Goal: Transaction & Acquisition: Book appointment/travel/reservation

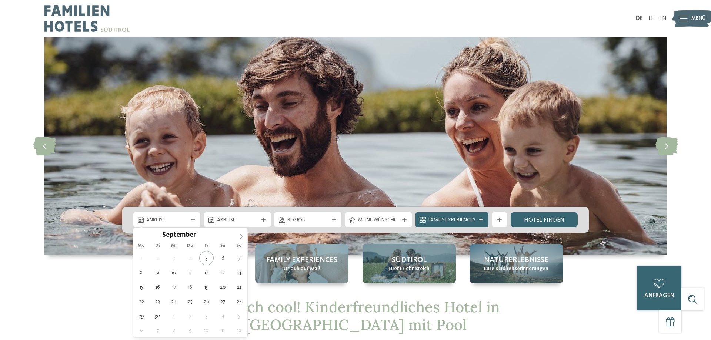
click at [173, 219] on span "Anreise" at bounding box center [166, 220] width 41 height 7
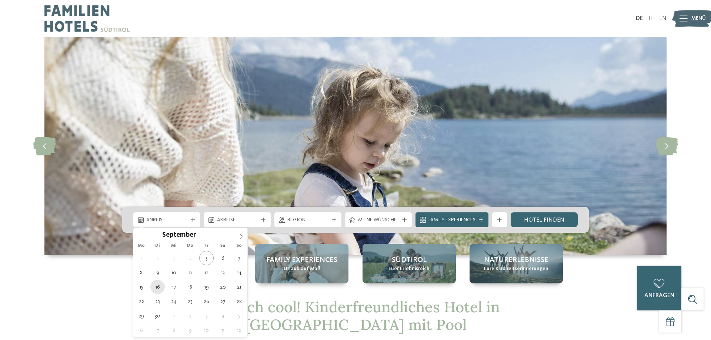
type div "16.09.2025"
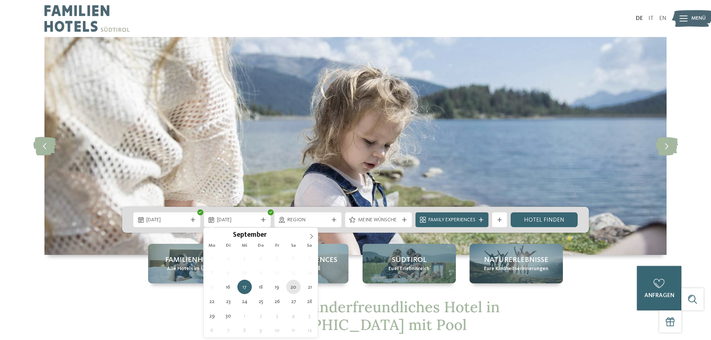
type div "20.09.2025"
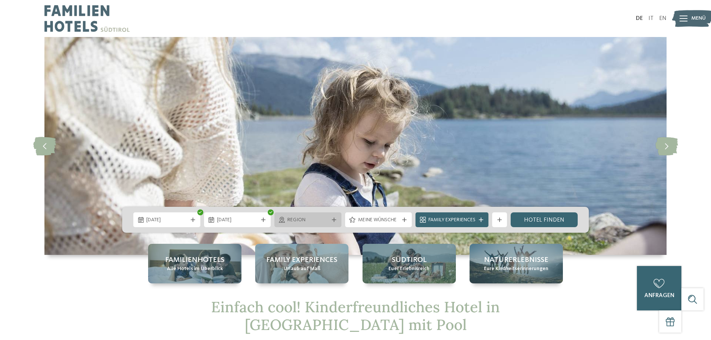
click at [331, 216] on div "Region" at bounding box center [307, 220] width 67 height 15
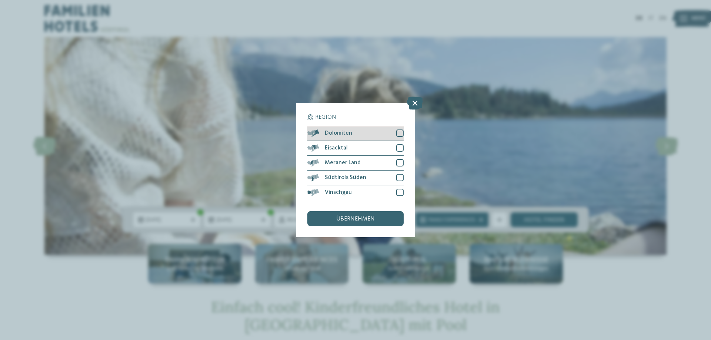
click at [401, 134] on div at bounding box center [399, 133] width 7 height 7
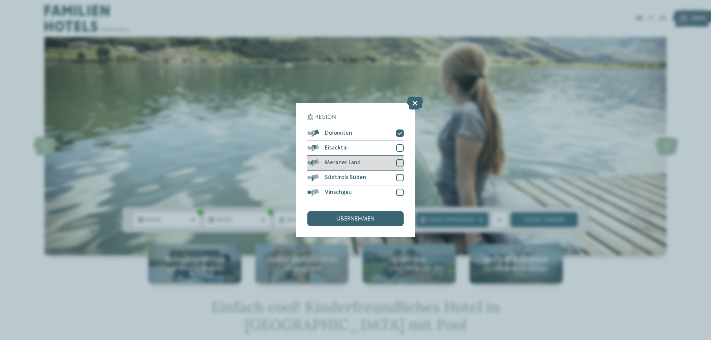
click at [399, 163] on div at bounding box center [399, 162] width 7 height 7
click at [399, 180] on div at bounding box center [399, 177] width 7 height 7
click at [396, 192] on div "Vinschgau" at bounding box center [355, 193] width 96 height 15
click at [377, 216] on div "übernehmen" at bounding box center [355, 218] width 96 height 15
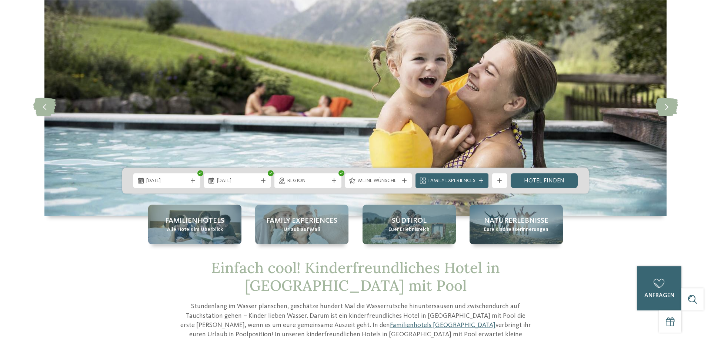
scroll to position [151, 0]
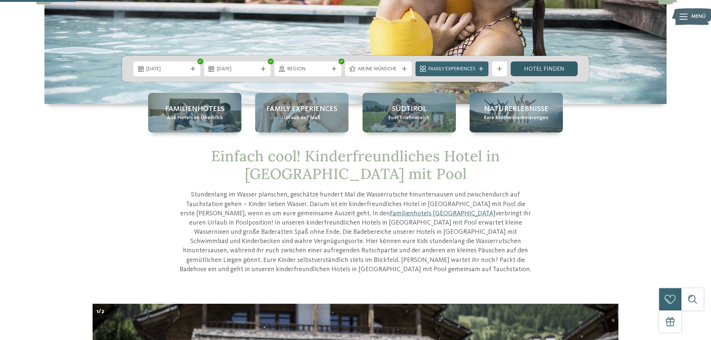
click at [538, 71] on link "Hotel finden" at bounding box center [544, 68] width 67 height 15
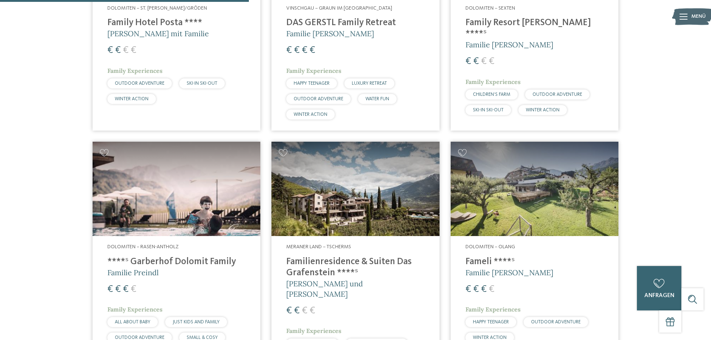
scroll to position [734, 0]
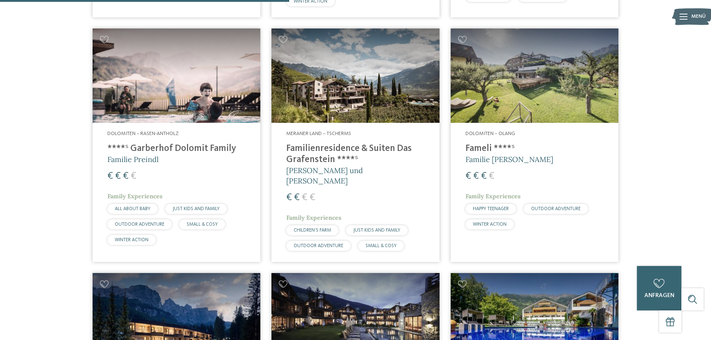
click at [322, 148] on h4 "Familienresidence & Suiten Das Grafenstein ****ˢ" at bounding box center [355, 154] width 138 height 22
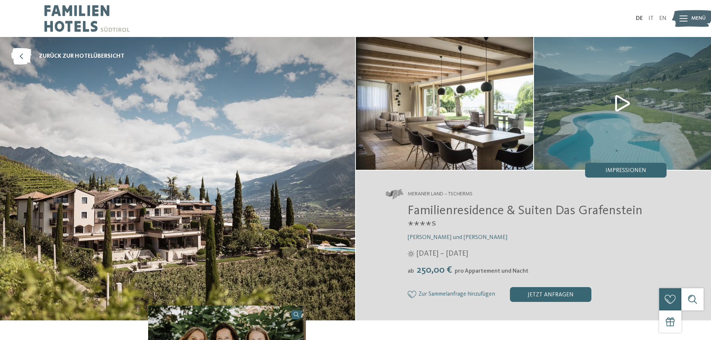
click at [621, 101] on img at bounding box center [622, 103] width 177 height 133
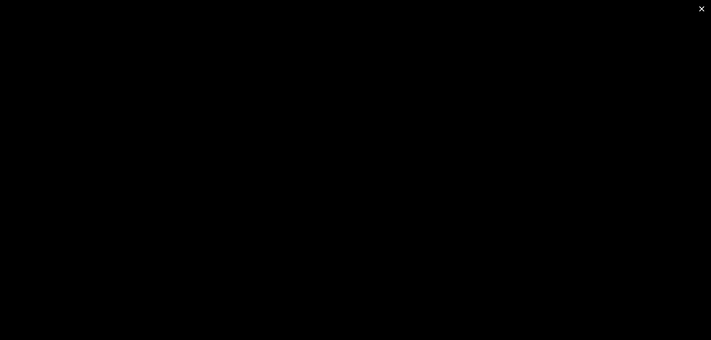
click at [705, 7] on span at bounding box center [702, 8] width 19 height 17
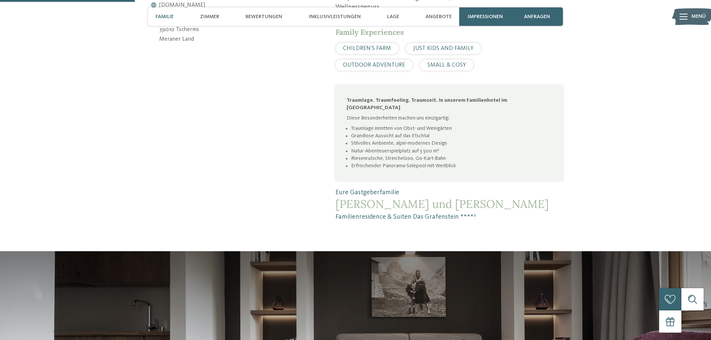
scroll to position [680, 0]
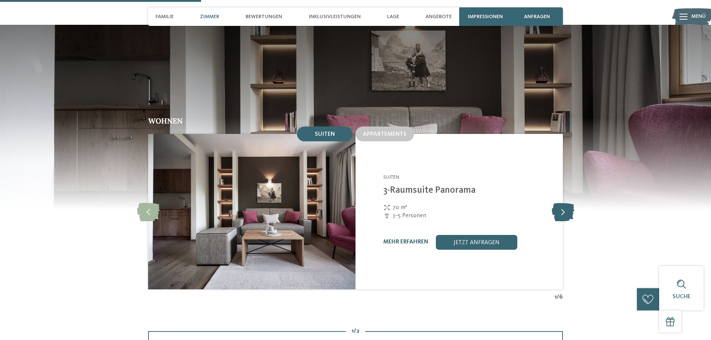
click at [565, 203] on icon at bounding box center [563, 212] width 23 height 19
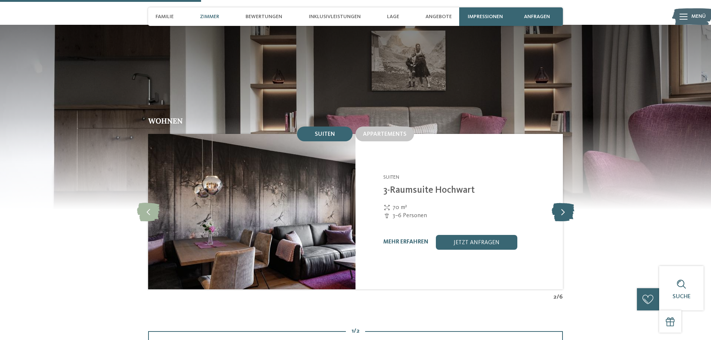
click at [565, 203] on icon at bounding box center [563, 212] width 23 height 19
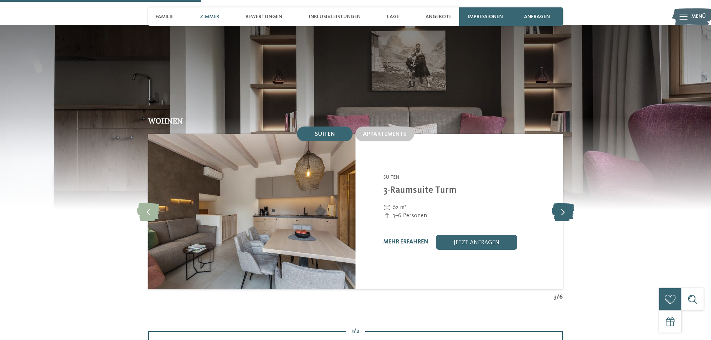
click at [565, 203] on icon at bounding box center [563, 212] width 23 height 19
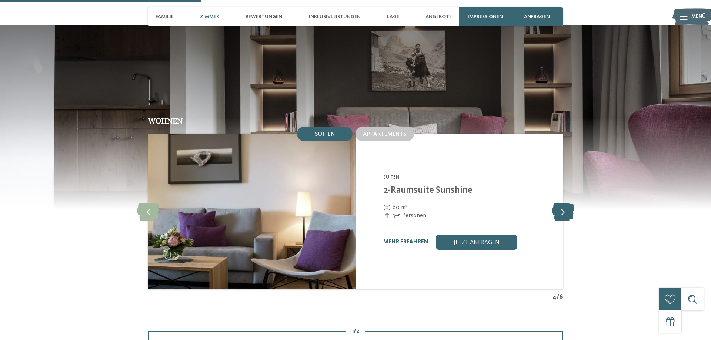
click at [565, 203] on icon at bounding box center [563, 212] width 23 height 19
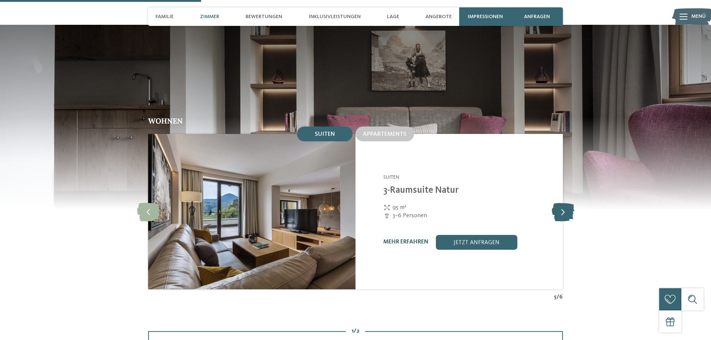
click at [565, 203] on icon at bounding box center [563, 212] width 23 height 19
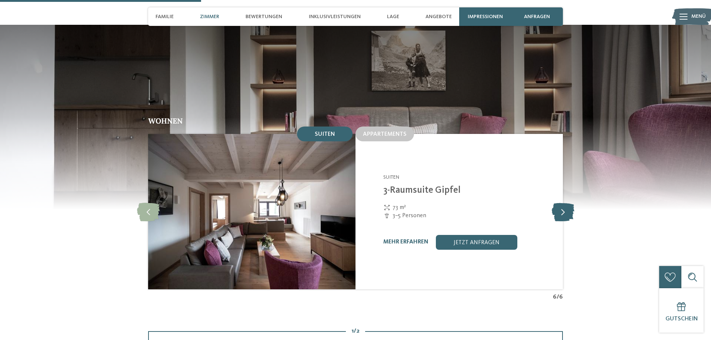
click at [565, 203] on icon at bounding box center [563, 212] width 23 height 19
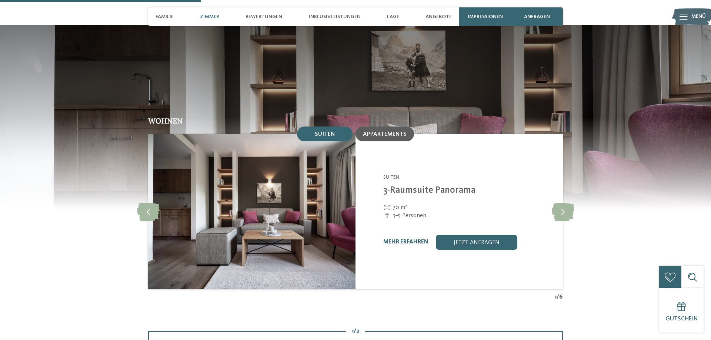
click at [371, 127] on div "Appartements" at bounding box center [385, 134] width 59 height 15
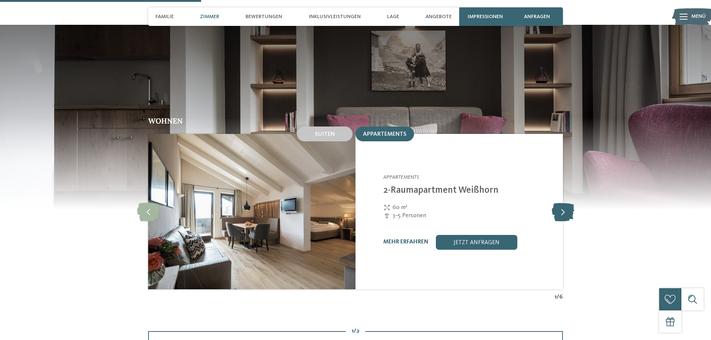
click at [563, 203] on icon at bounding box center [563, 212] width 23 height 19
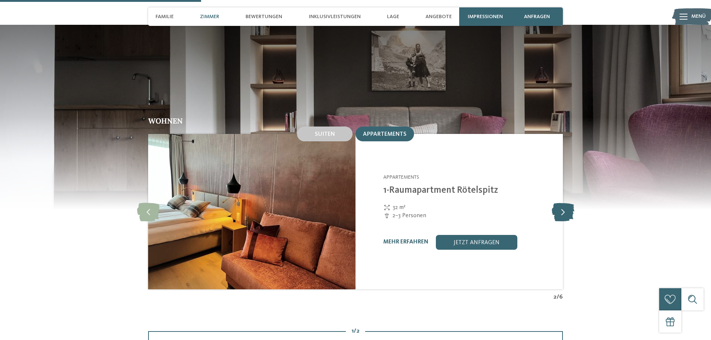
click at [563, 203] on icon at bounding box center [563, 212] width 23 height 19
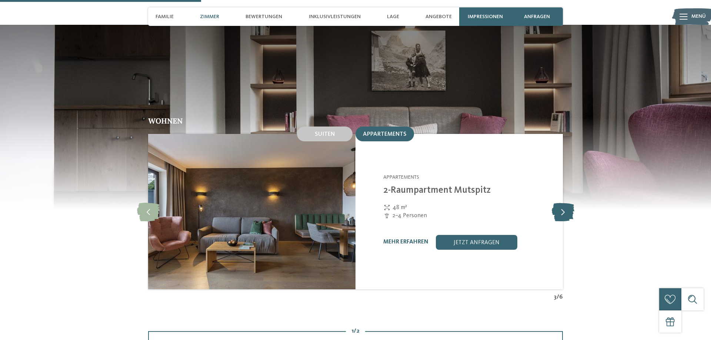
click at [563, 203] on icon at bounding box center [563, 212] width 23 height 19
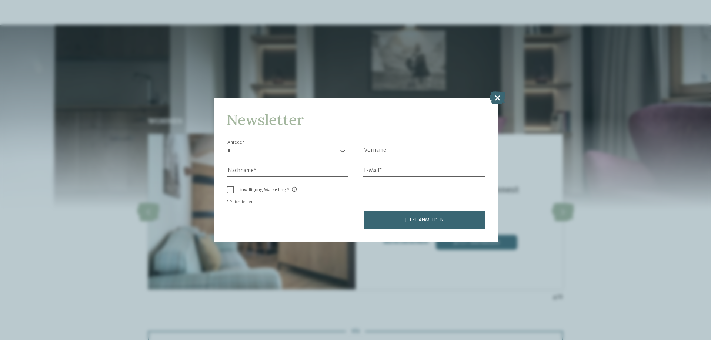
drag, startPoint x: 497, startPoint y: 97, endPoint x: 454, endPoint y: 94, distance: 42.8
click at [498, 97] on icon at bounding box center [498, 97] width 16 height 13
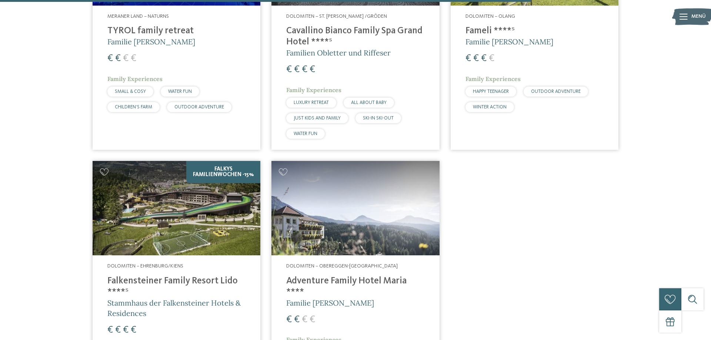
scroll to position [1351, 0]
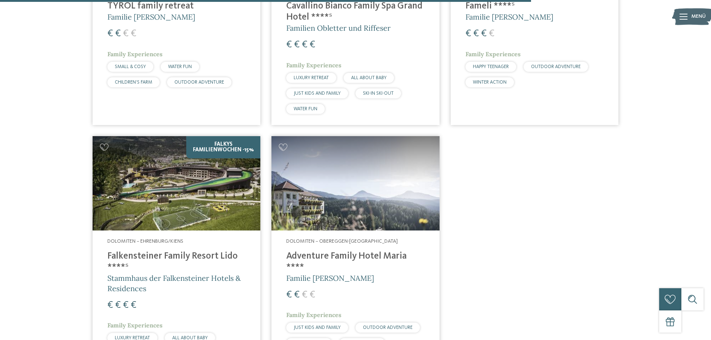
click at [371, 251] on h4 "Adventure Family Hotel Maria ****" at bounding box center [355, 262] width 138 height 22
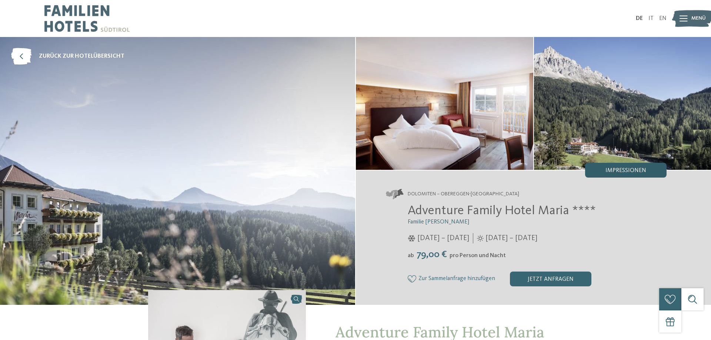
click at [634, 170] on span "Impressionen" at bounding box center [626, 171] width 41 height 6
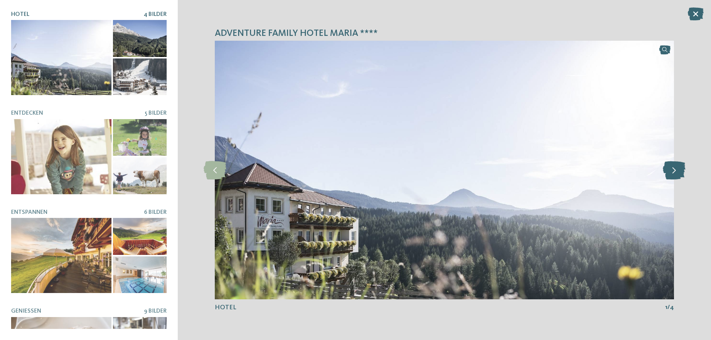
click at [677, 173] on icon at bounding box center [674, 170] width 23 height 19
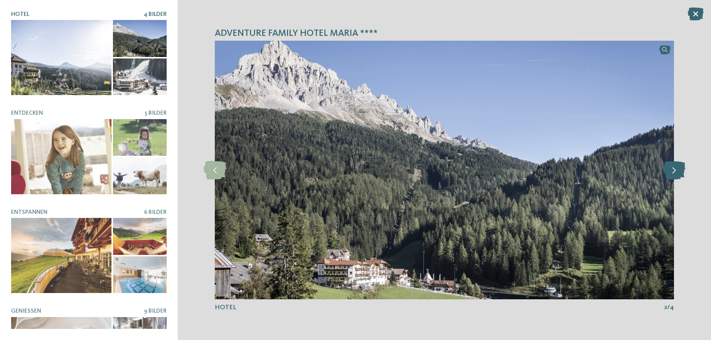
click at [677, 173] on icon at bounding box center [674, 170] width 23 height 19
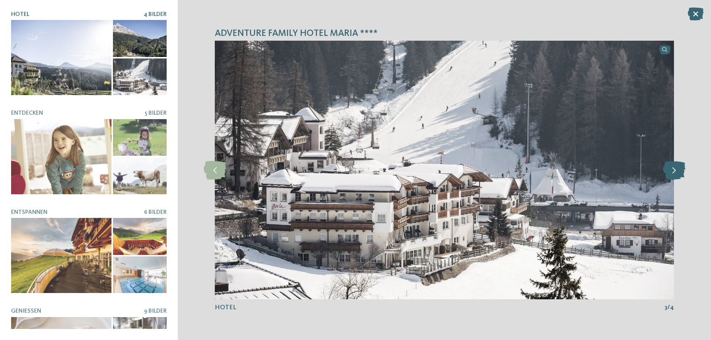
click at [677, 173] on icon at bounding box center [674, 170] width 23 height 19
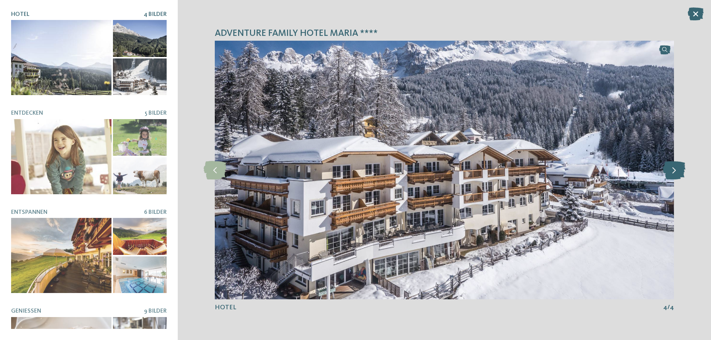
click at [677, 173] on icon at bounding box center [674, 170] width 23 height 19
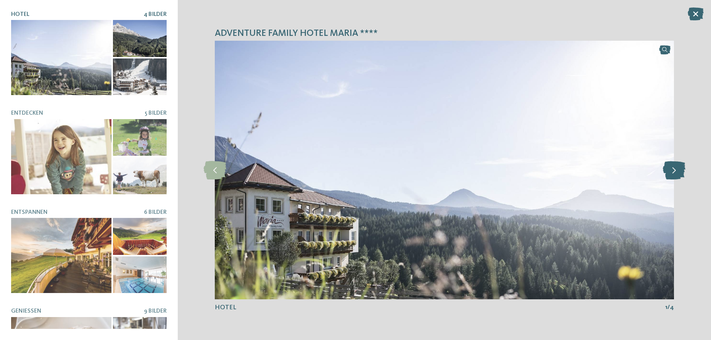
click at [677, 173] on icon at bounding box center [674, 170] width 23 height 19
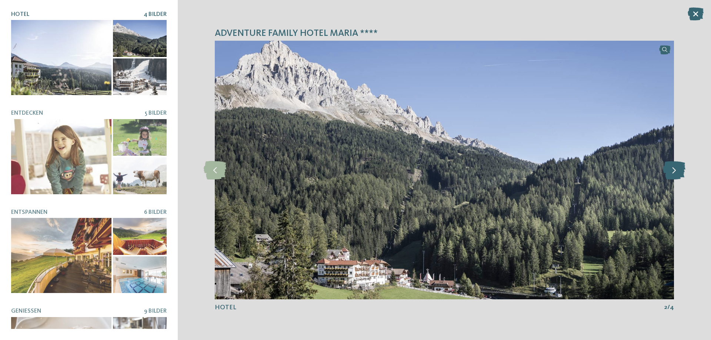
click at [677, 173] on icon at bounding box center [674, 170] width 23 height 19
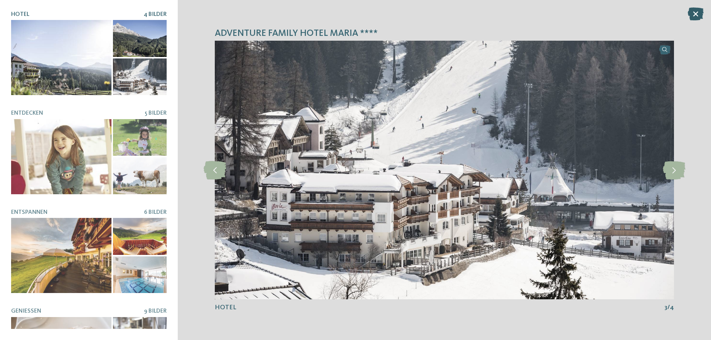
click at [695, 14] on icon at bounding box center [696, 13] width 16 height 13
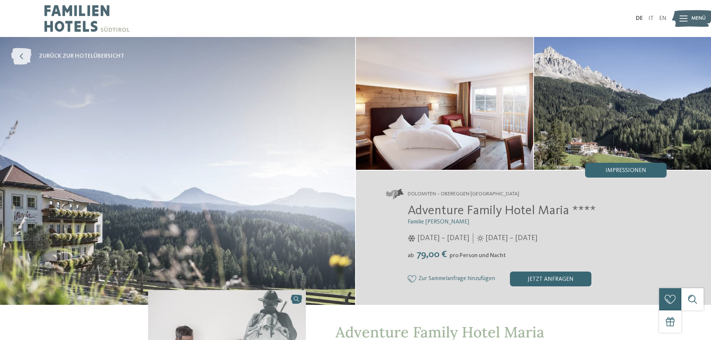
click at [20, 57] on icon at bounding box center [21, 56] width 20 height 17
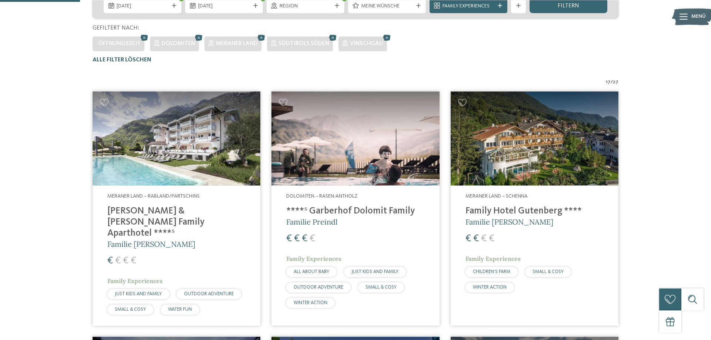
scroll to position [54, 0]
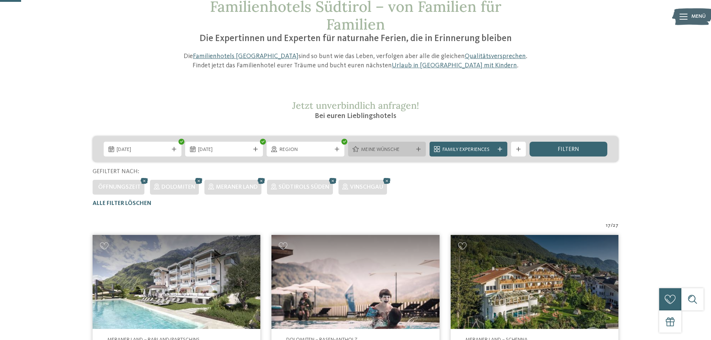
click at [392, 152] on span "Meine Wünsche" at bounding box center [387, 149] width 52 height 7
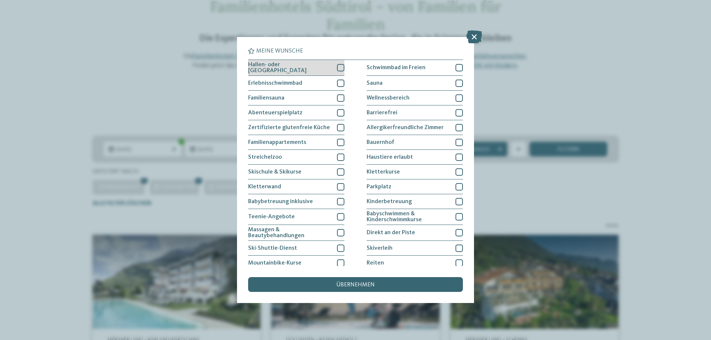
click at [342, 68] on div at bounding box center [340, 67] width 7 height 7
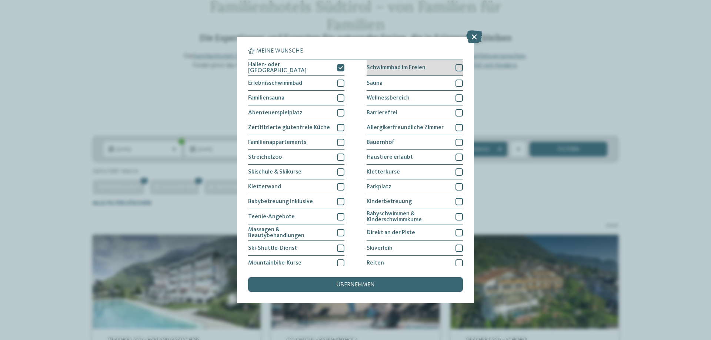
click at [457, 70] on div at bounding box center [459, 67] width 7 height 7
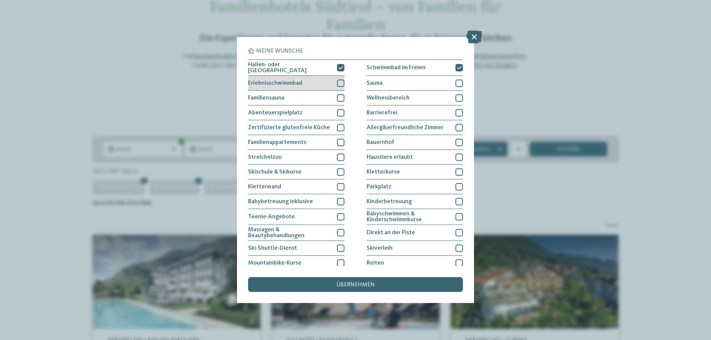
click at [340, 86] on div at bounding box center [340, 83] width 7 height 7
click at [364, 283] on span "übernehmen" at bounding box center [355, 285] width 39 height 6
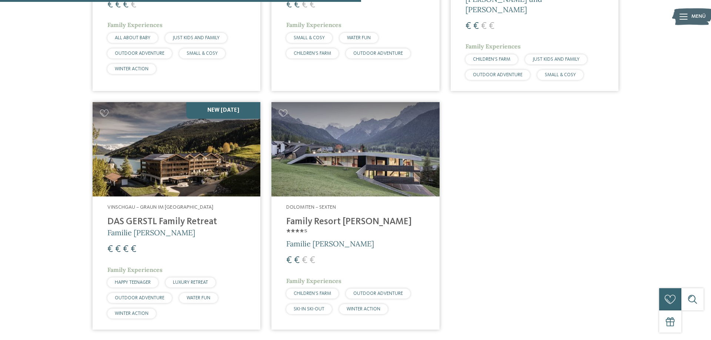
scroll to position [413, 0]
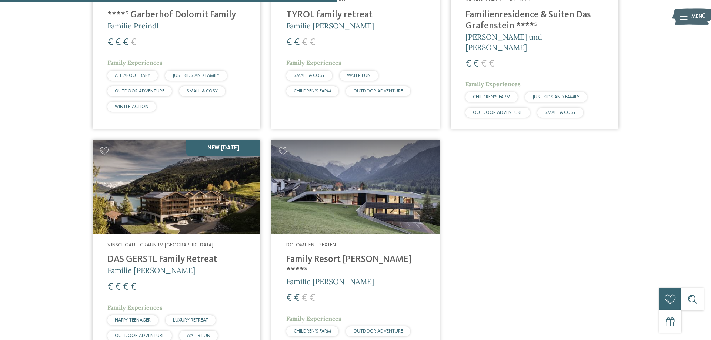
click at [344, 211] on img at bounding box center [355, 187] width 168 height 94
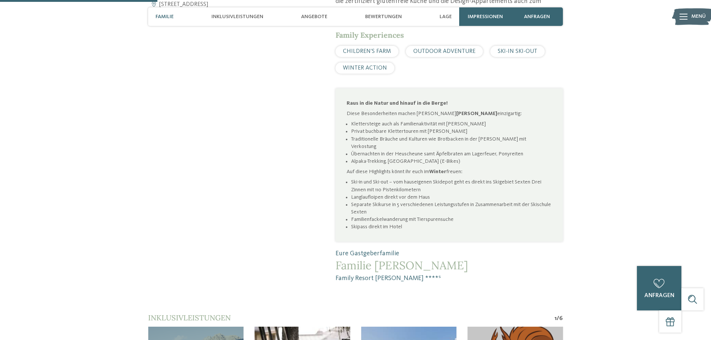
scroll to position [604, 0]
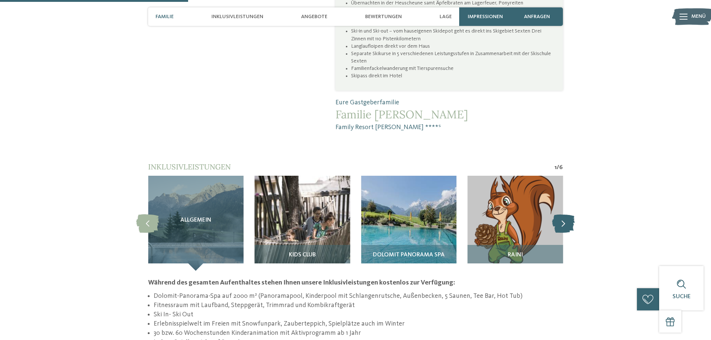
click at [569, 214] on icon at bounding box center [563, 223] width 23 height 19
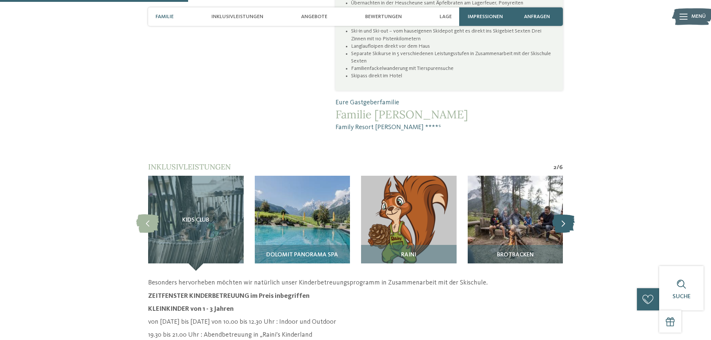
click at [569, 214] on icon at bounding box center [563, 223] width 23 height 19
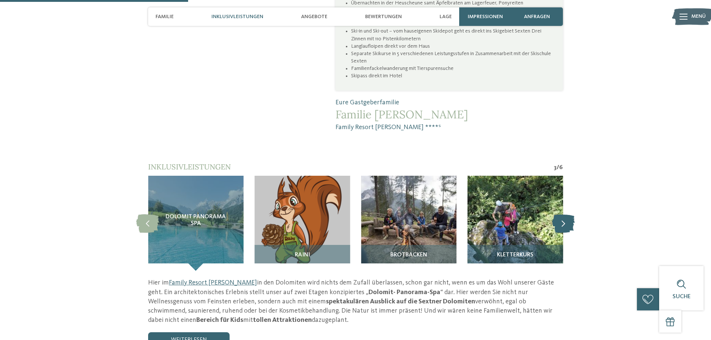
click at [569, 214] on icon at bounding box center [563, 223] width 23 height 19
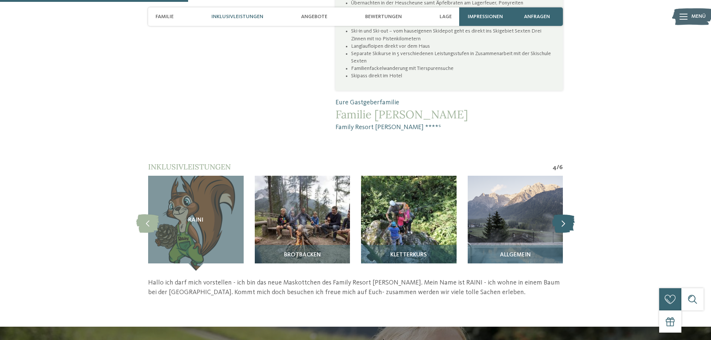
click at [569, 214] on icon at bounding box center [563, 223] width 23 height 19
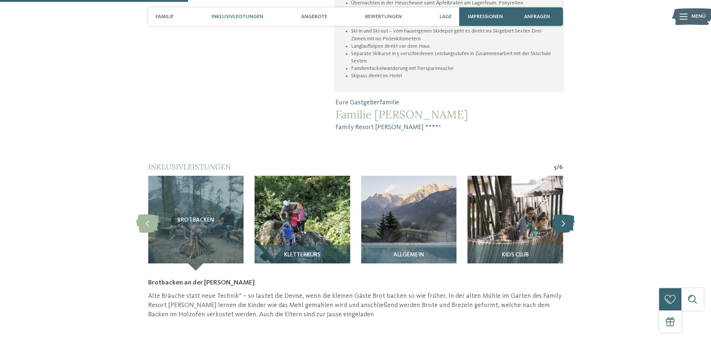
click at [566, 214] on icon at bounding box center [563, 223] width 23 height 19
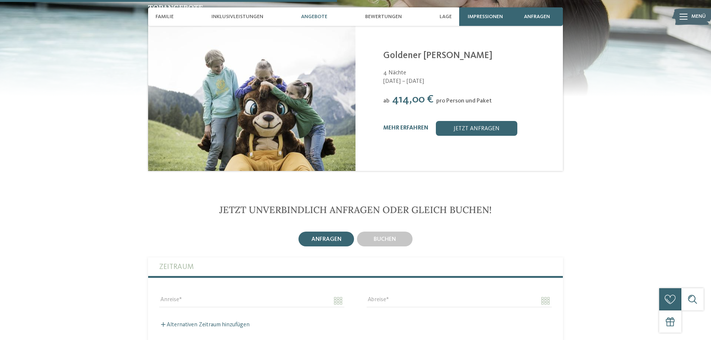
scroll to position [1096, 0]
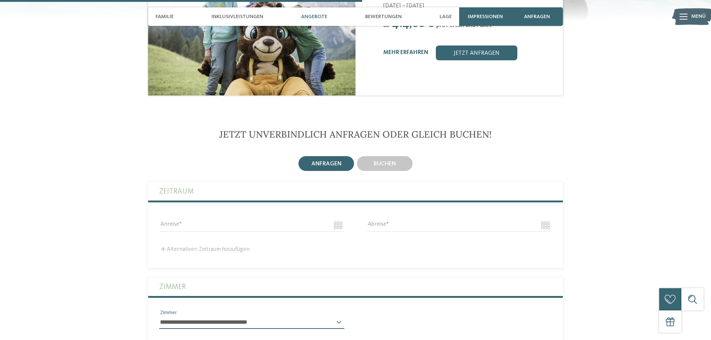
click at [230, 247] on label "Alternativen Zeitraum hinzufügen" at bounding box center [204, 250] width 90 height 6
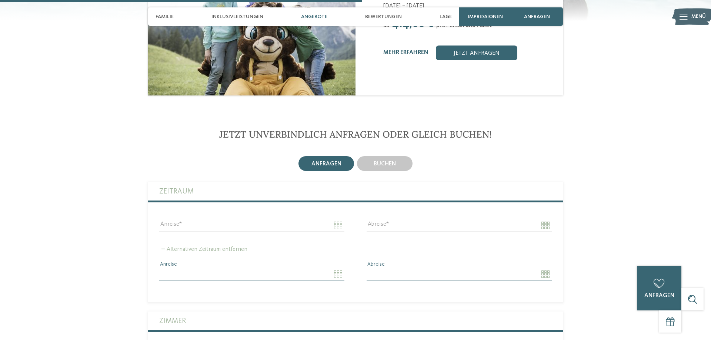
scroll to position [1171, 0]
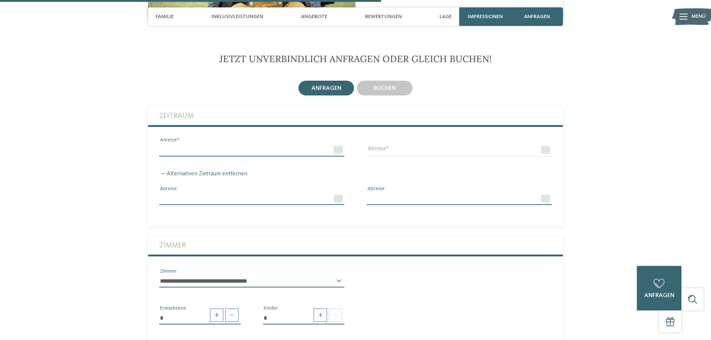
click at [337, 144] on input "Anreise" at bounding box center [251, 150] width 185 height 13
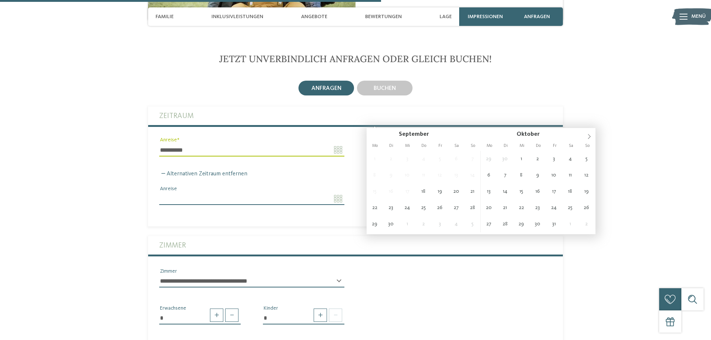
click at [240, 144] on input "**********" at bounding box center [251, 150] width 185 height 13
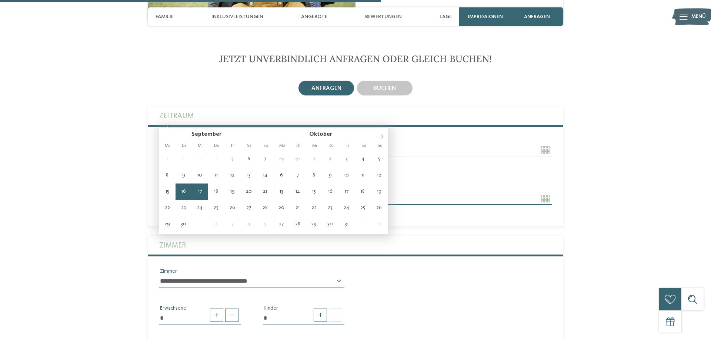
type input "**********"
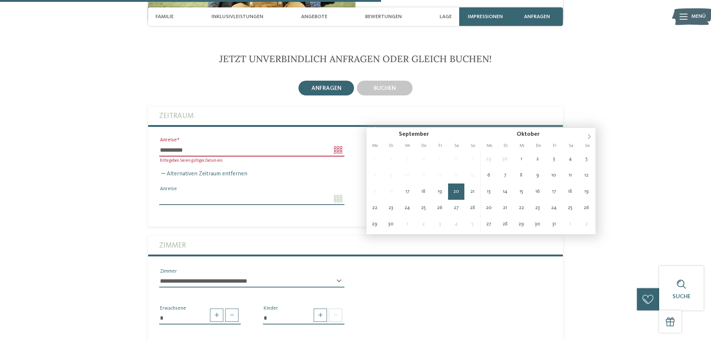
type input "**********"
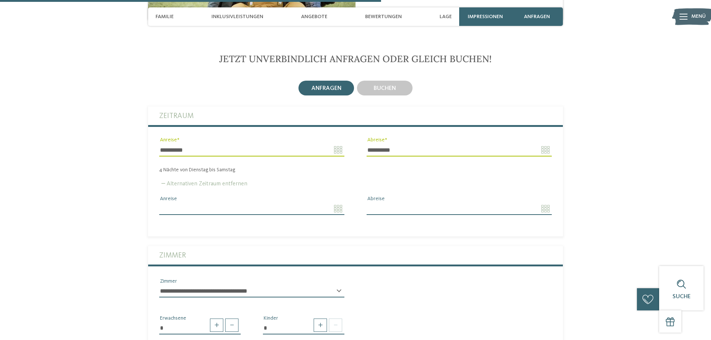
click at [215, 181] on label "Alternativen Zeitraum entfernen" at bounding box center [203, 184] width 88 height 6
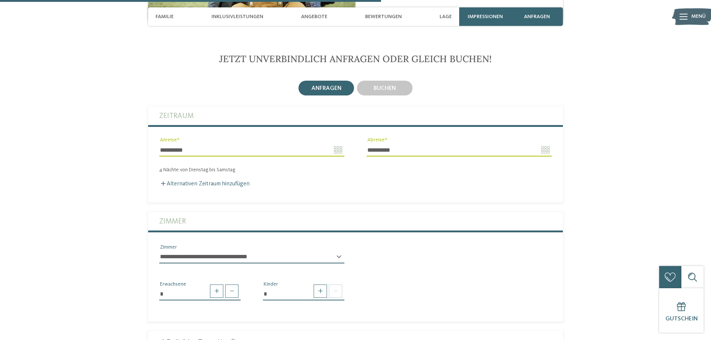
click at [213, 181] on div "Alternativen Zeitraum hinzufügen" at bounding box center [355, 184] width 393 height 7
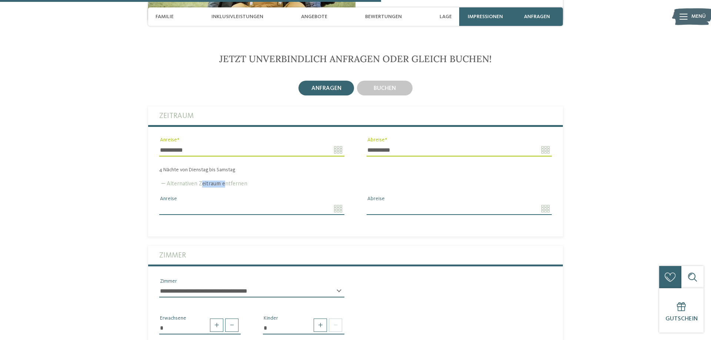
click at [213, 181] on label "Alternativen Zeitraum entfernen" at bounding box center [203, 184] width 88 height 6
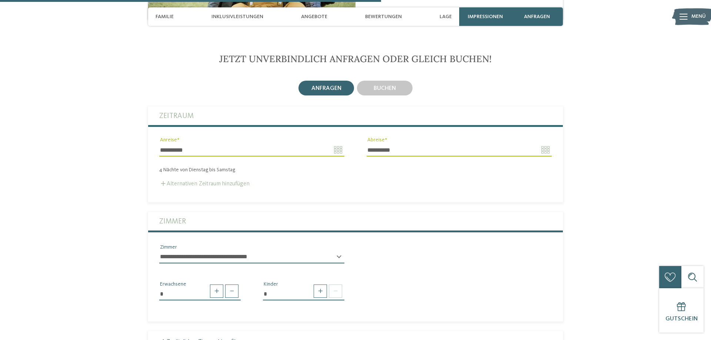
click at [213, 181] on label "Alternativen Zeitraum hinzufügen" at bounding box center [204, 184] width 90 height 6
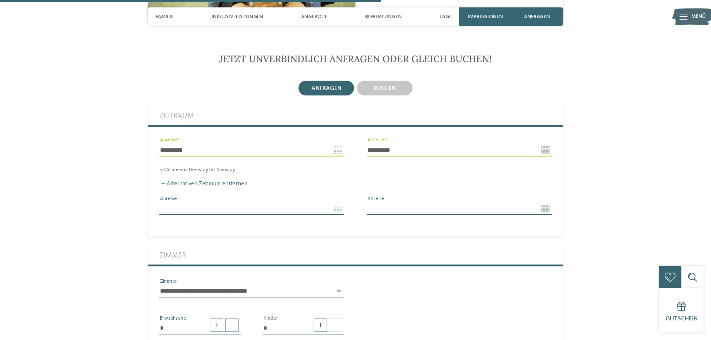
click at [221, 195] on div "Anreise" at bounding box center [251, 208] width 207 height 27
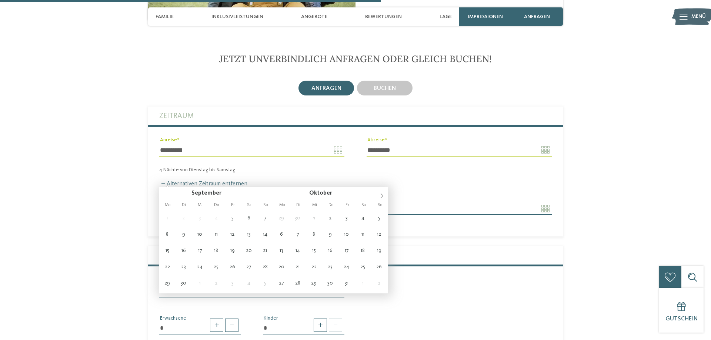
click at [222, 203] on input "Anreise" at bounding box center [251, 209] width 185 height 13
type input "**********"
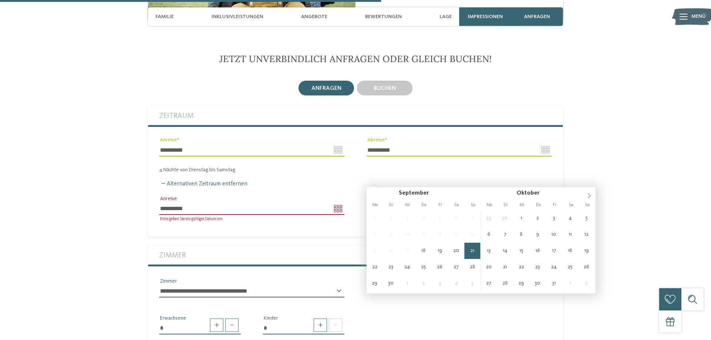
type input "**********"
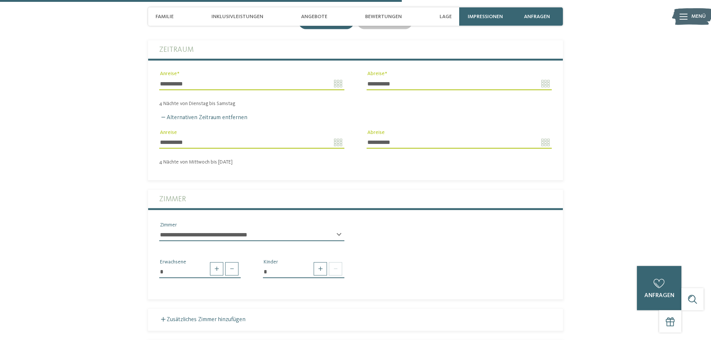
scroll to position [1247, 0]
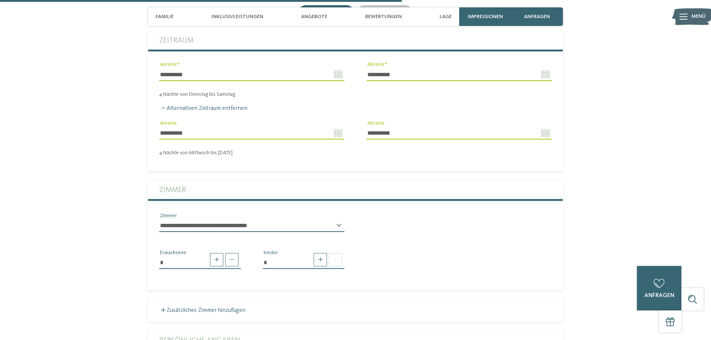
click at [159, 220] on select "**********" at bounding box center [251, 226] width 185 height 13
click at [311, 220] on select "**********" at bounding box center [251, 226] width 185 height 13
click at [317, 253] on span at bounding box center [320, 259] width 13 height 13
type input "*"
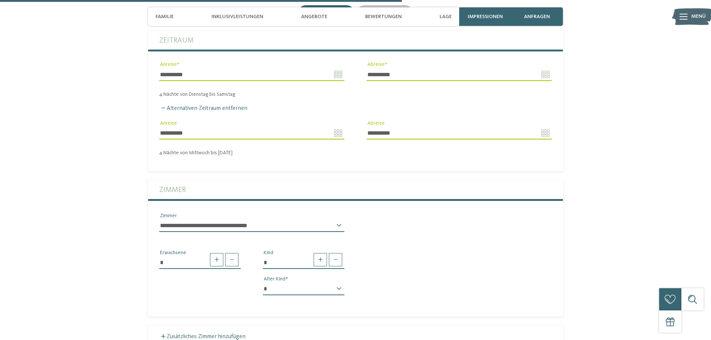
click at [263, 283] on select "* * * * * * * * * * * ** ** ** ** ** ** ** **" at bounding box center [303, 289] width 81 height 13
select select "*"
click option "*" at bounding box center [0, 0] width 0 height 0
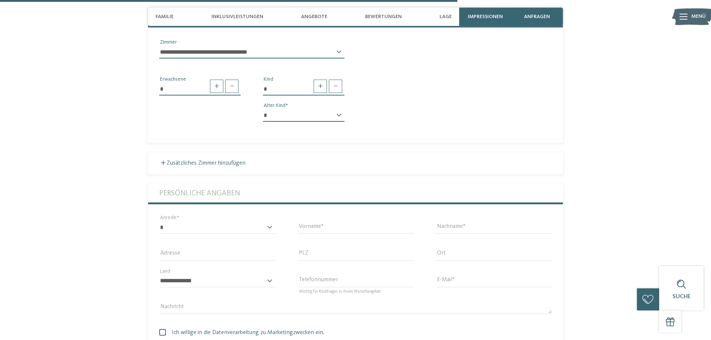
scroll to position [1436, 0]
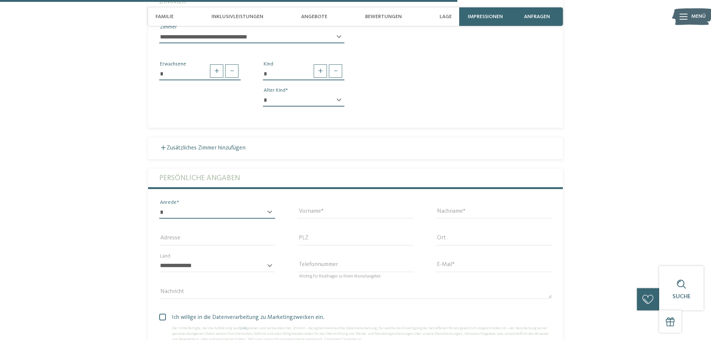
click at [159, 206] on select "* **** **** ******* ******" at bounding box center [217, 212] width 116 height 13
select select "*"
click option "****" at bounding box center [0, 0] width 0 height 0
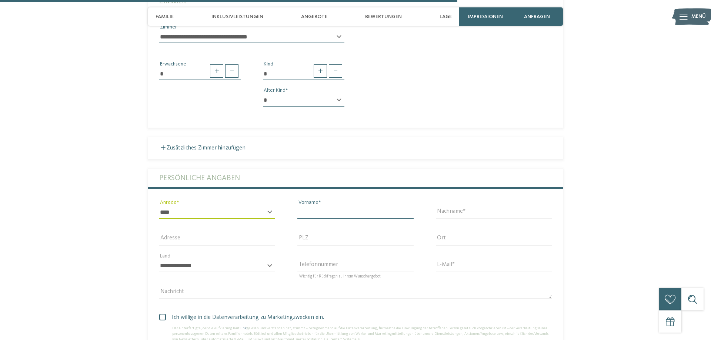
drag, startPoint x: 327, startPoint y: 189, endPoint x: 335, endPoint y: 184, distance: 9.6
click at [328, 206] on input "Vorname" at bounding box center [355, 212] width 116 height 13
type input "********"
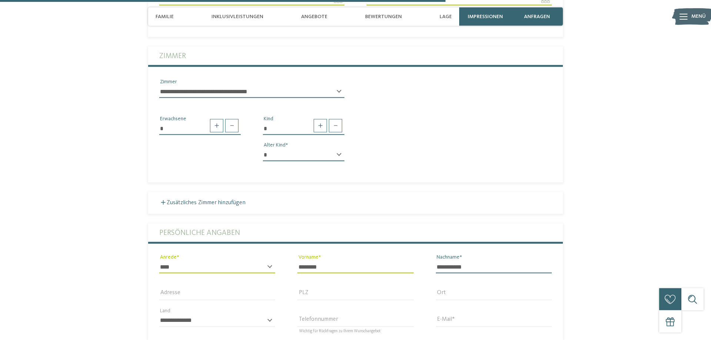
scroll to position [1360, 0]
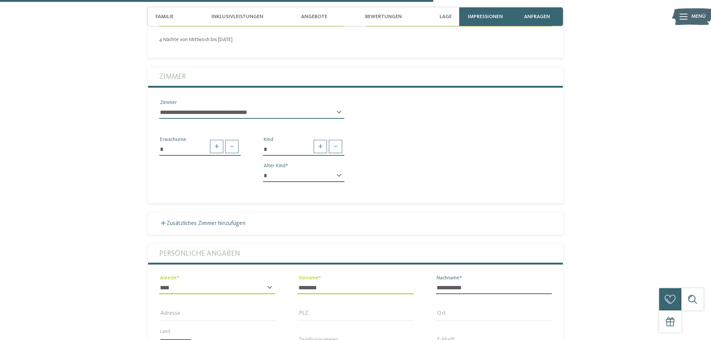
type input "**********"
click at [341, 282] on input "********" at bounding box center [355, 288] width 116 height 13
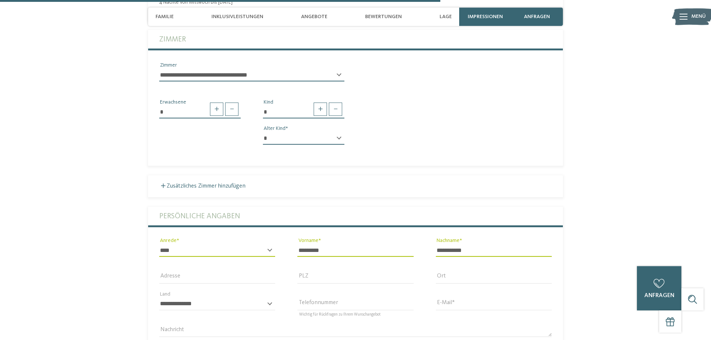
scroll to position [1398, 0]
type input "*********"
click at [535, 271] on input "Ort" at bounding box center [494, 277] width 116 height 13
click at [499, 298] on input "E-Mail" at bounding box center [494, 304] width 116 height 13
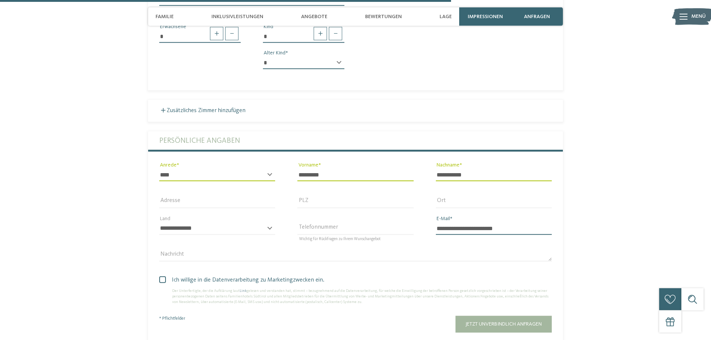
scroll to position [1473, 0]
type input "**********"
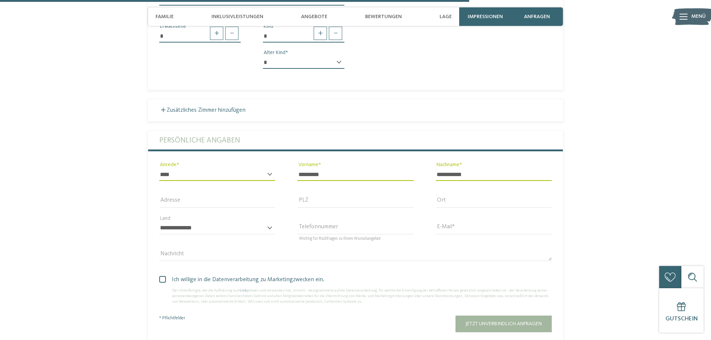
click at [162, 276] on span at bounding box center [162, 279] width 7 height 7
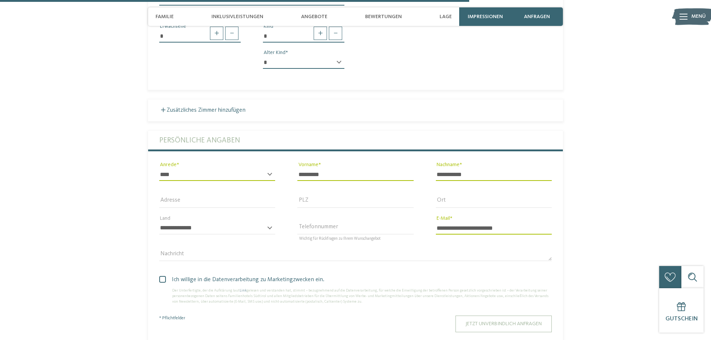
click at [485, 316] on button "Jetzt unverbindlich anfragen" at bounding box center [504, 324] width 96 height 17
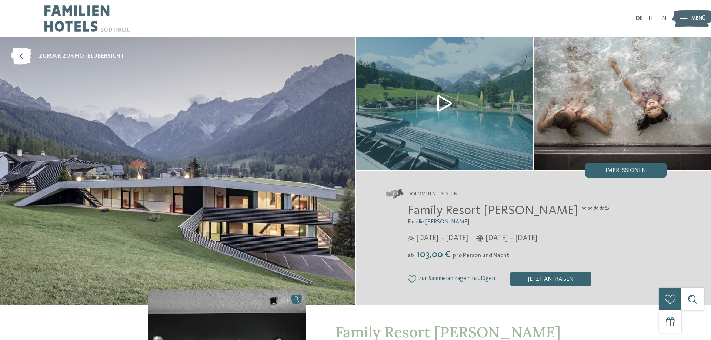
click at [248, 205] on img at bounding box center [177, 171] width 355 height 268
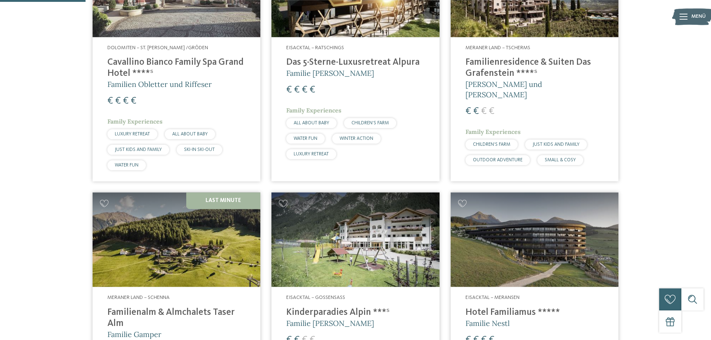
scroll to position [302, 0]
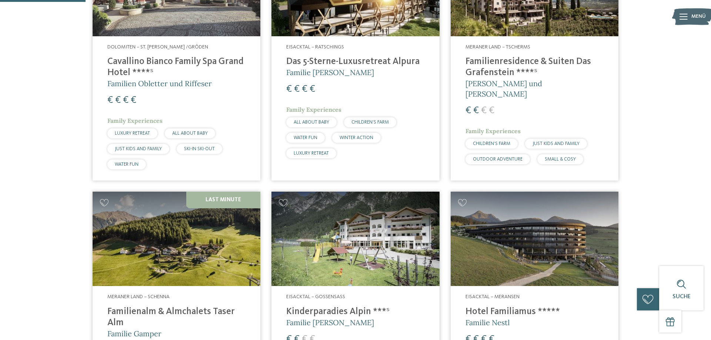
click at [523, 62] on h4 "Familienresidence & Suiten Das Grafenstein ****ˢ" at bounding box center [535, 67] width 138 height 22
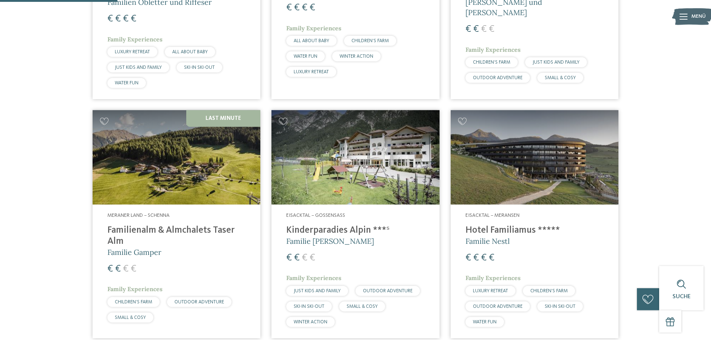
scroll to position [416, 0]
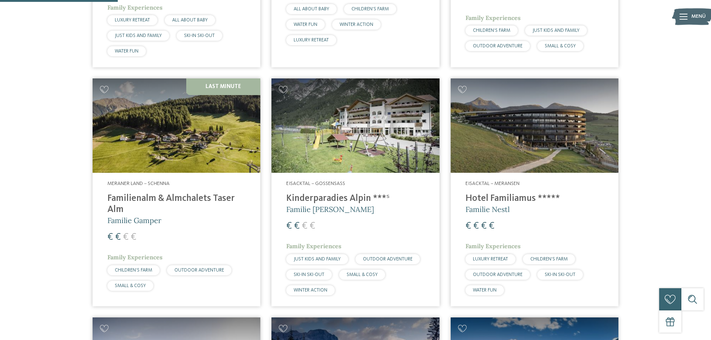
click at [137, 143] on img at bounding box center [177, 126] width 168 height 94
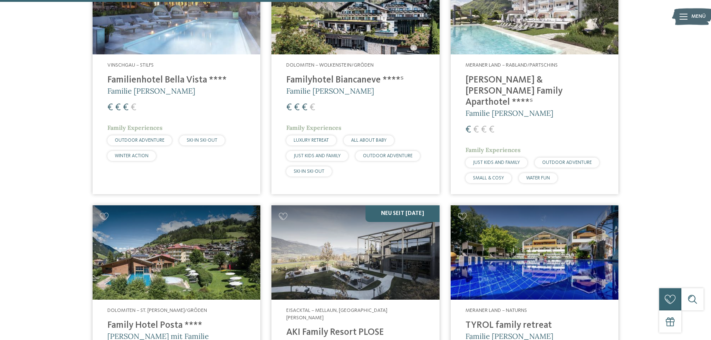
scroll to position [1398, 0]
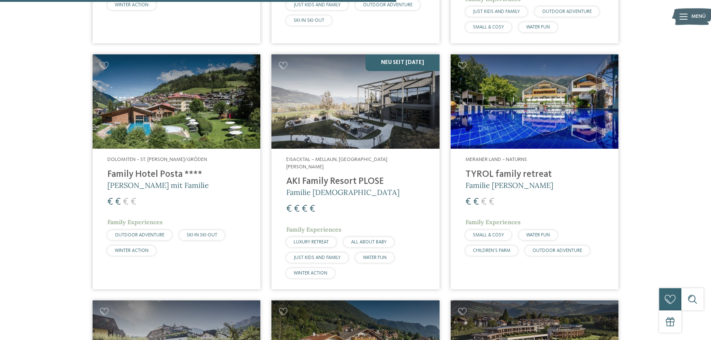
click at [169, 169] on h4 "Family Hotel Posta ****" at bounding box center [176, 174] width 138 height 11
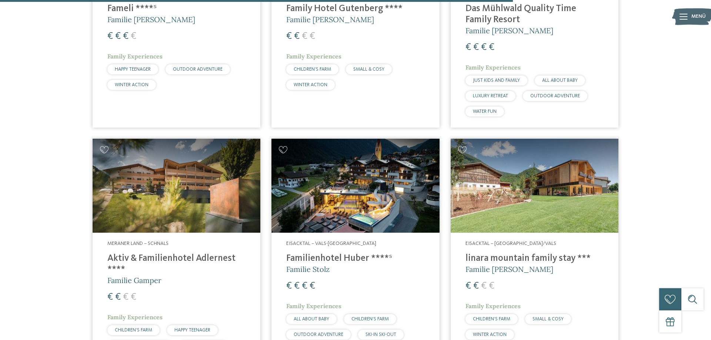
scroll to position [1851, 0]
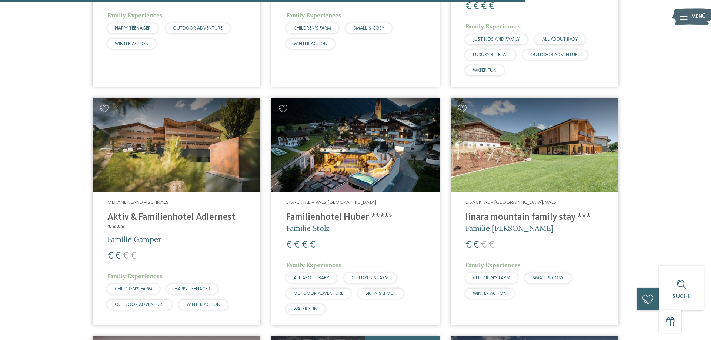
click at [512, 212] on h4 "linara mountain family stay ***" at bounding box center [535, 217] width 138 height 11
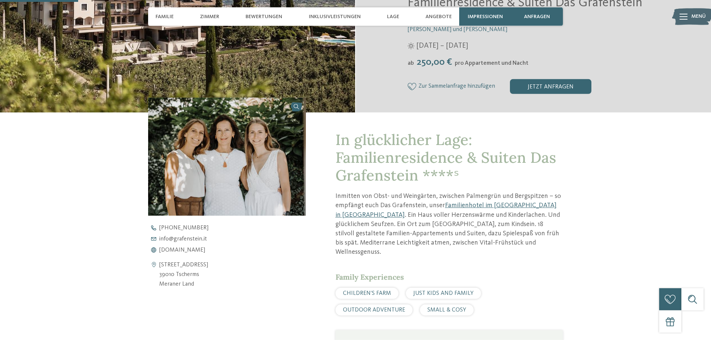
scroll to position [264, 0]
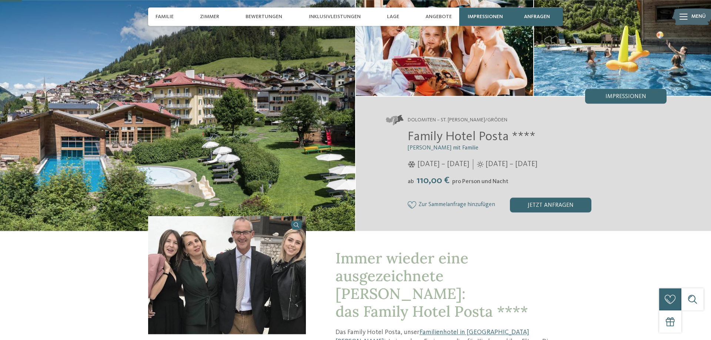
scroll to position [76, 0]
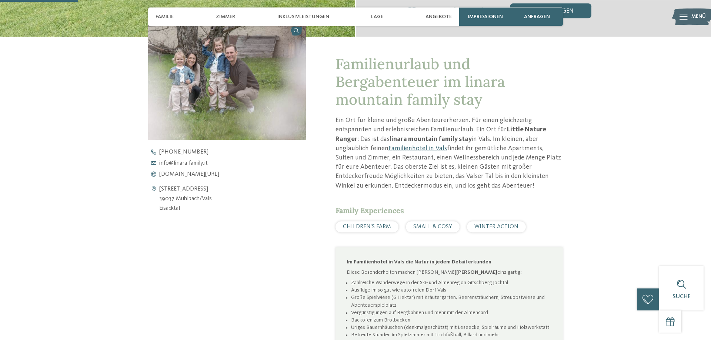
scroll to position [378, 0]
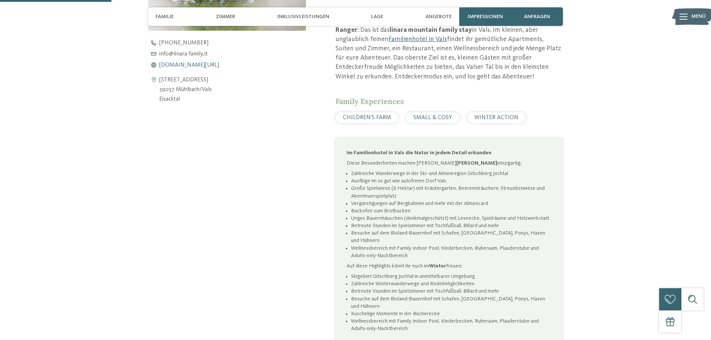
click at [189, 65] on span "[DOMAIN_NAME][URL]" at bounding box center [189, 65] width 60 height 6
